Goal: Use online tool/utility: Utilize a website feature to perform a specific function

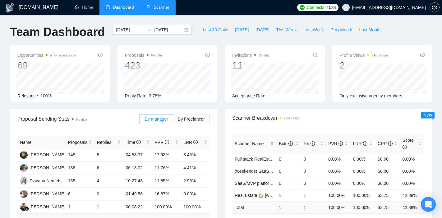
click at [160, 10] on link "Scanner" at bounding box center [157, 7] width 23 height 5
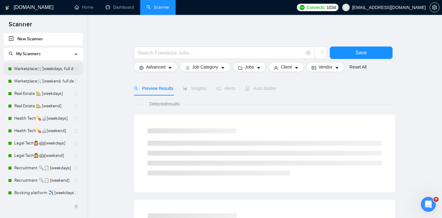
click at [25, 68] on link "Marketplace🛒[weekdays, full description]" at bounding box center [43, 69] width 59 height 12
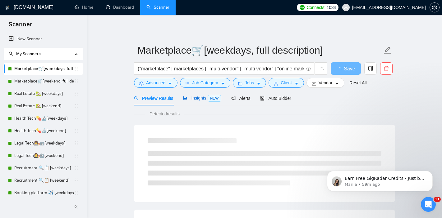
click at [198, 96] on span "Insights NEW" at bounding box center [202, 98] width 38 height 5
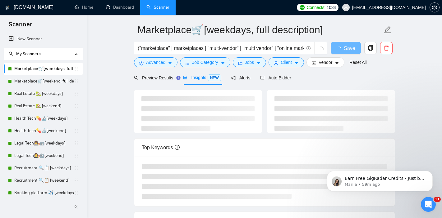
scroll to position [26, 0]
